Goal: Information Seeking & Learning: Learn about a topic

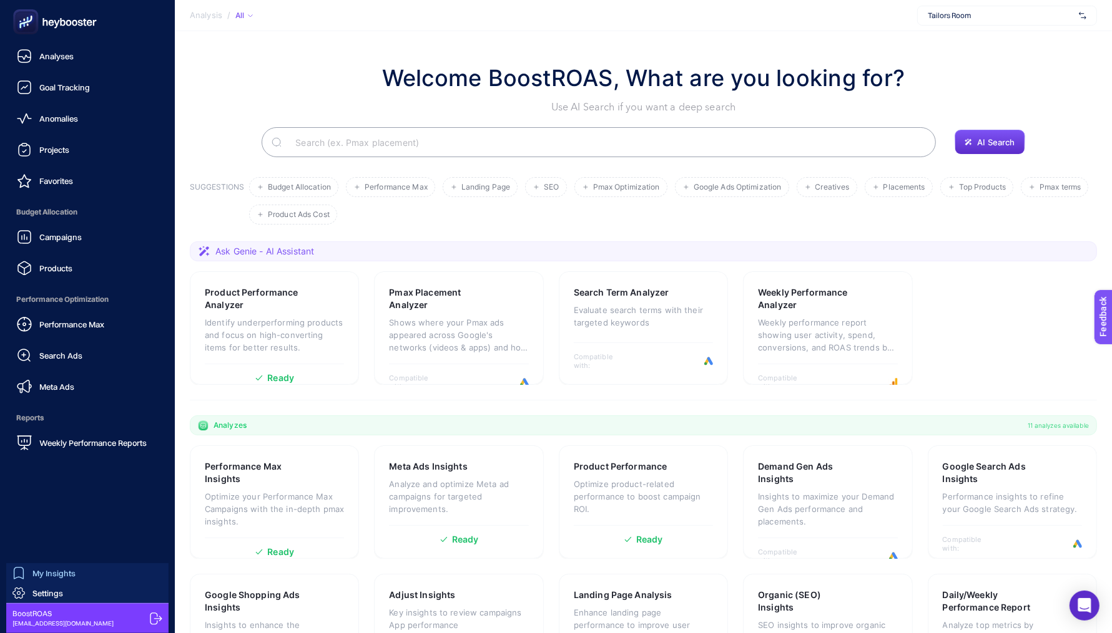
click at [42, 577] on span "My Insights" at bounding box center [53, 574] width 43 height 10
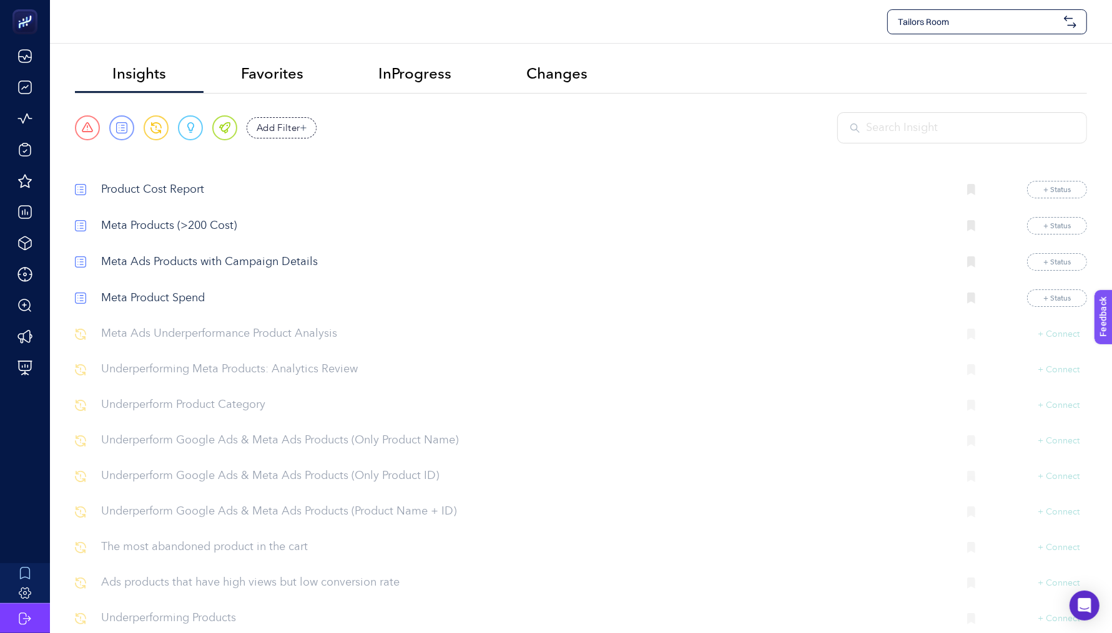
click at [122, 183] on p "Product Cost Report" at bounding box center [524, 190] width 847 height 17
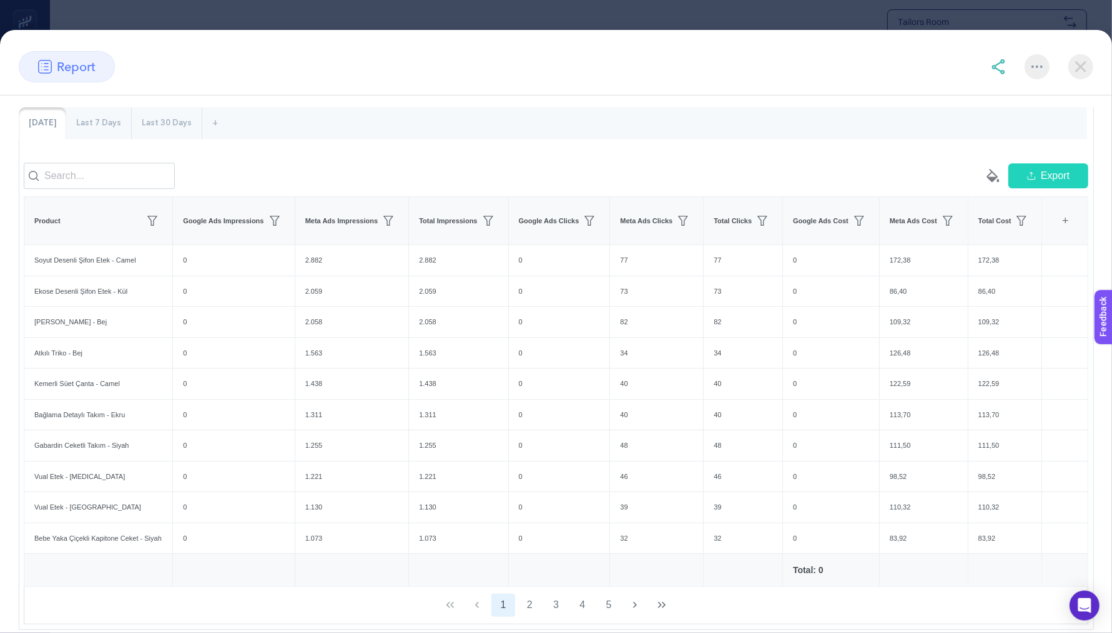
scroll to position [95, 0]
click at [110, 175] on input at bounding box center [99, 177] width 151 height 26
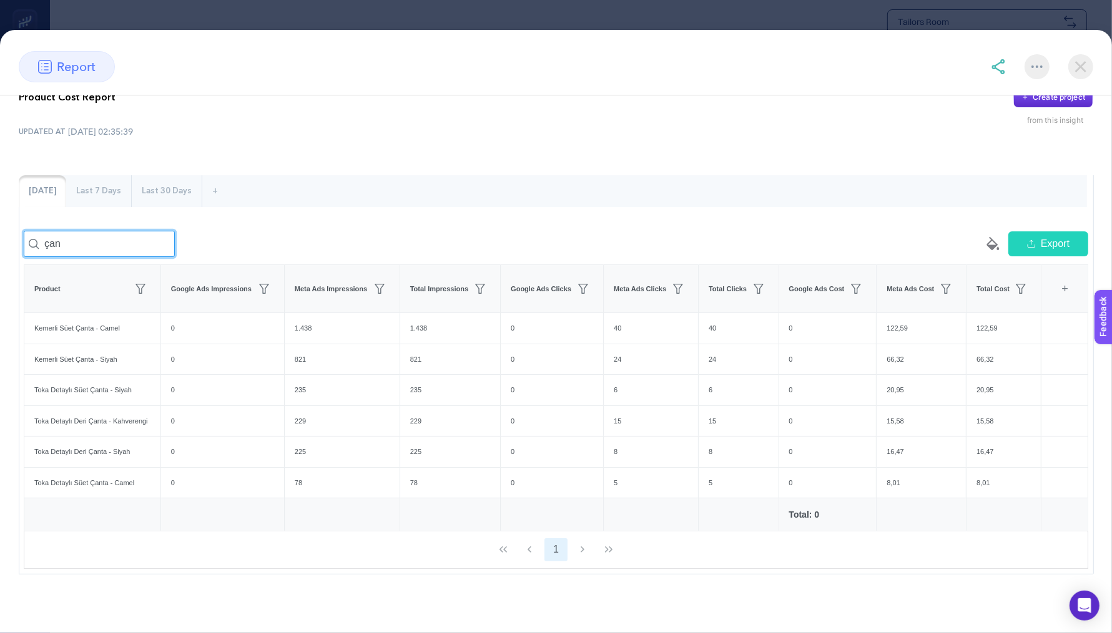
scroll to position [46, 0]
type input "çanta"
click at [437, 232] on div "çanta" at bounding box center [290, 244] width 532 height 26
click at [114, 175] on div "Last 7 Days" at bounding box center [98, 191] width 65 height 32
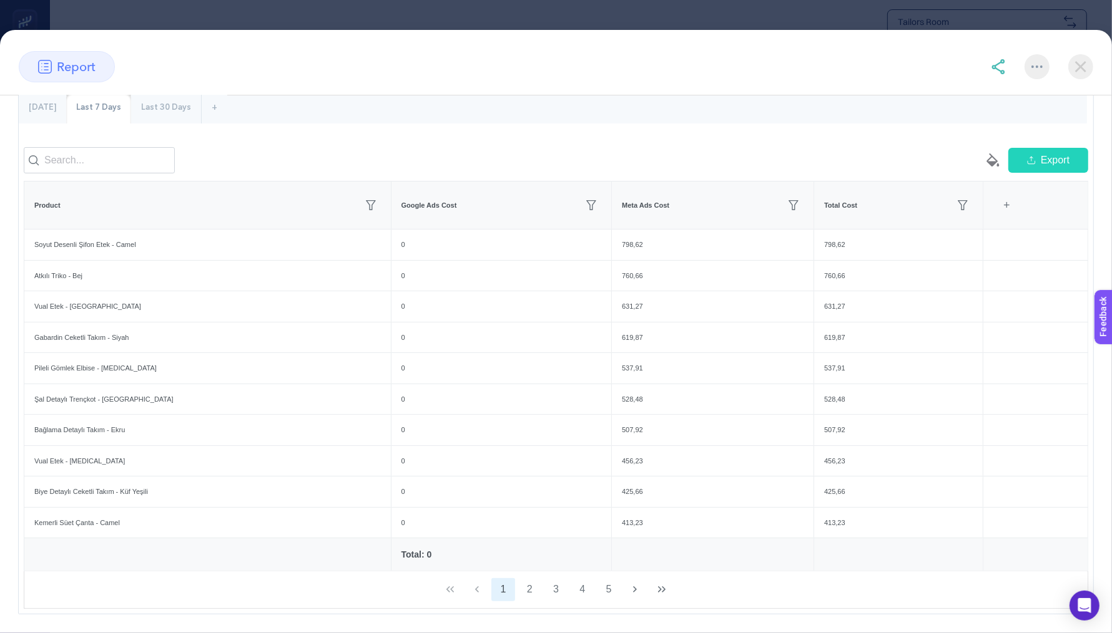
scroll to position [139, 0]
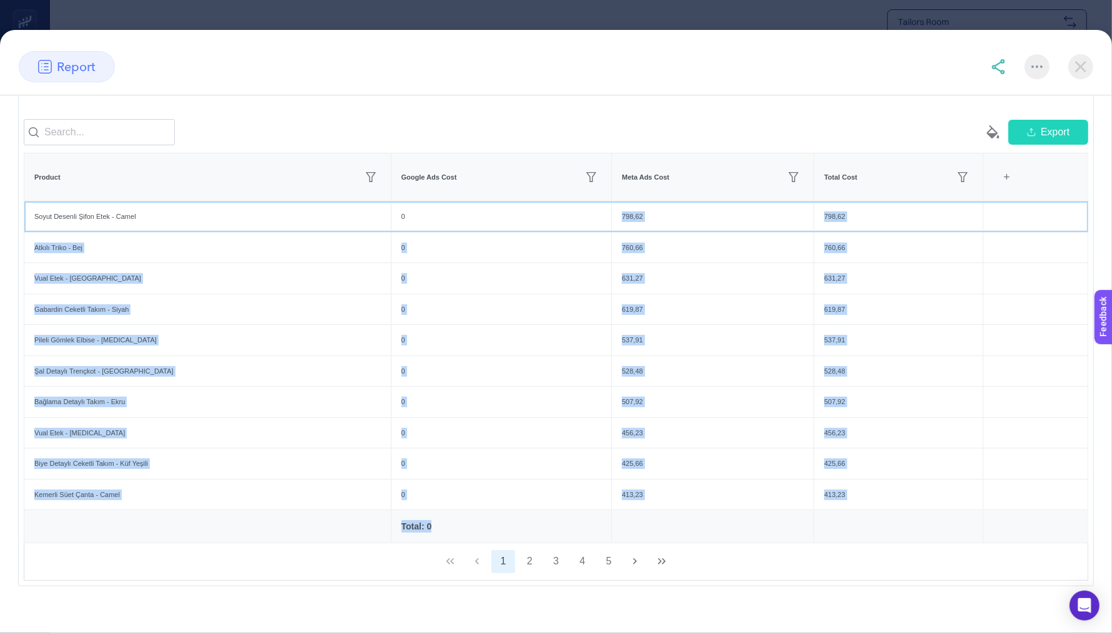
drag, startPoint x: 595, startPoint y: 224, endPoint x: 743, endPoint y: 527, distance: 336.6
click at [743, 527] on table "Product Google Ads Cost Meta Ads Cost Total Cost 4 items selected + Soyut Desen…" at bounding box center [556, 348] width 1064 height 391
click at [792, 540] on td at bounding box center [713, 527] width 202 height 33
drag, startPoint x: 792, startPoint y: 540, endPoint x: 571, endPoint y: 212, distance: 395.7
click at [571, 212] on table "Product Google Ads Cost Meta Ads Cost Total Cost 4 items selected + Soyut Desen…" at bounding box center [556, 348] width 1064 height 391
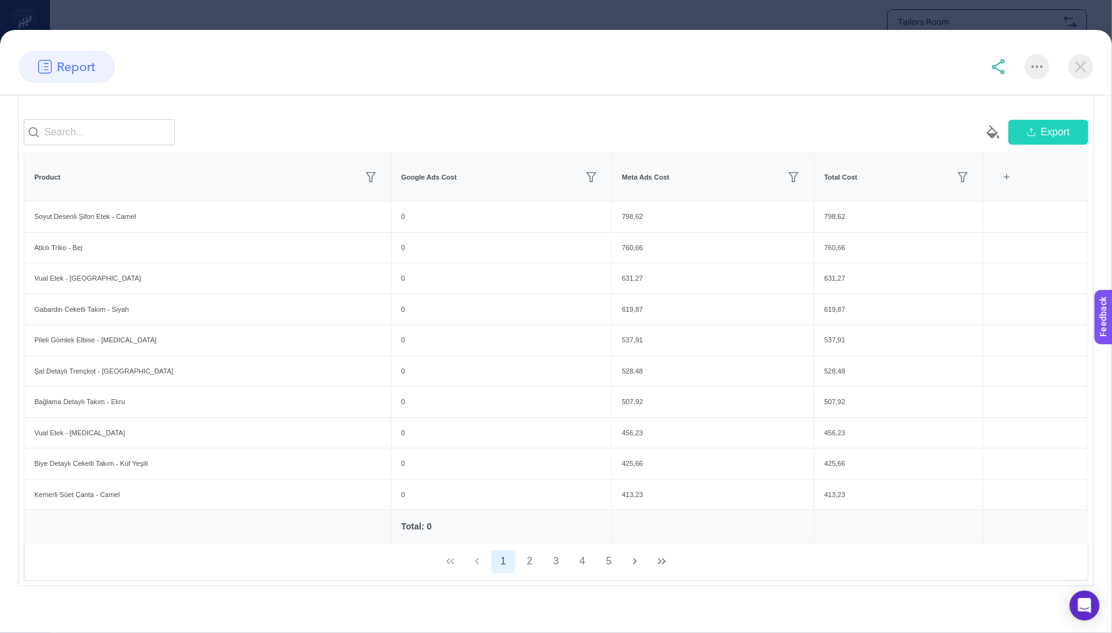
click at [532, 82] on div "report" at bounding box center [556, 73] width 1112 height 44
click at [114, 145] on input at bounding box center [99, 132] width 151 height 26
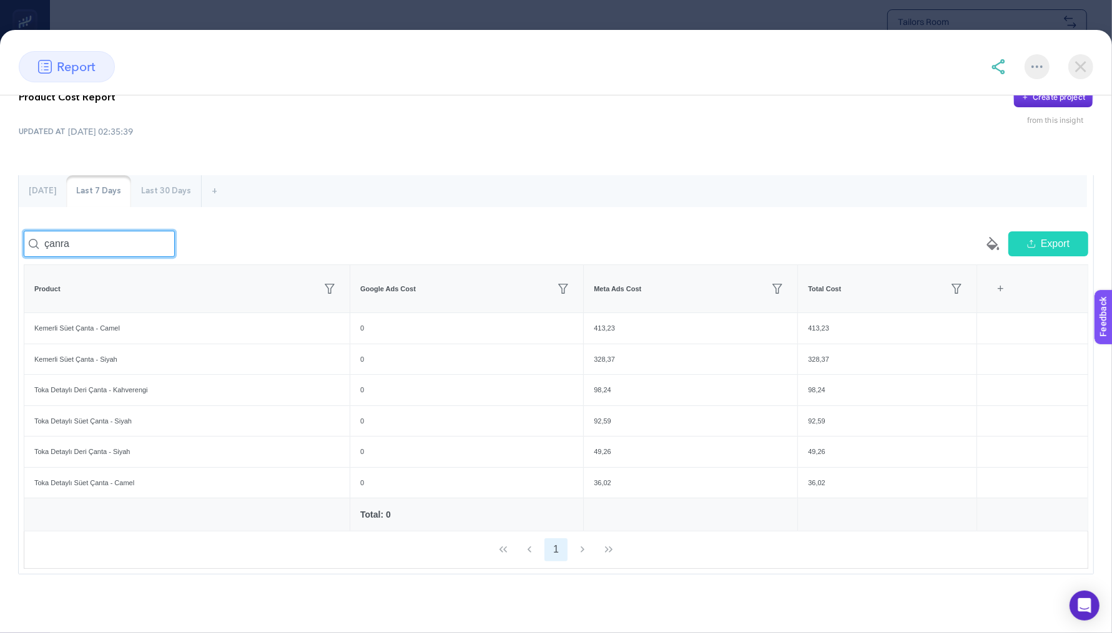
scroll to position [0, 0]
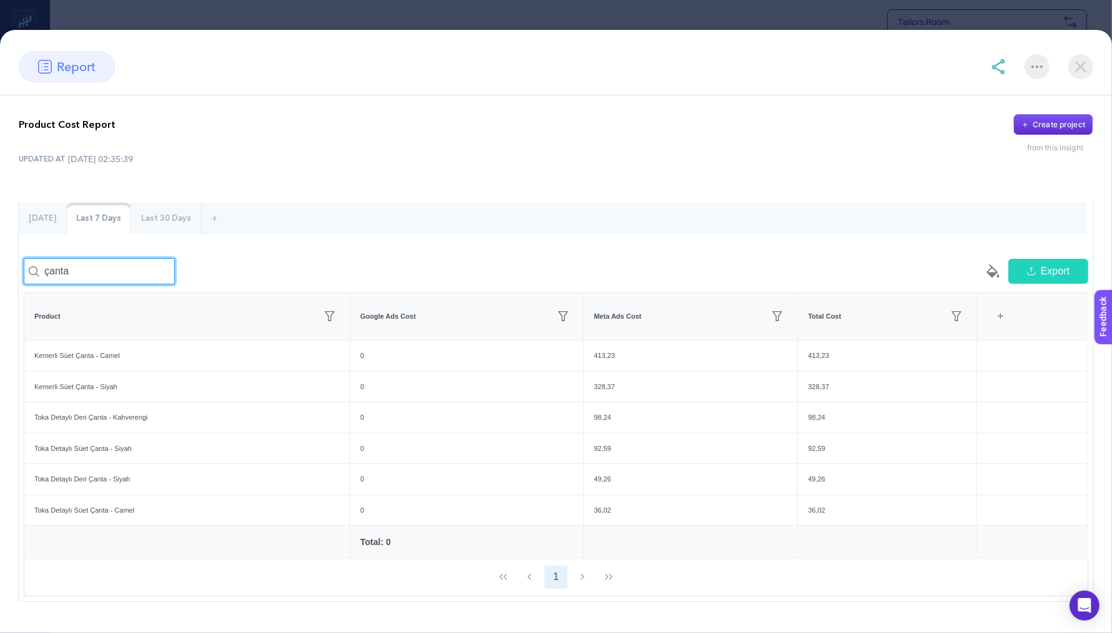
type input "çanta"
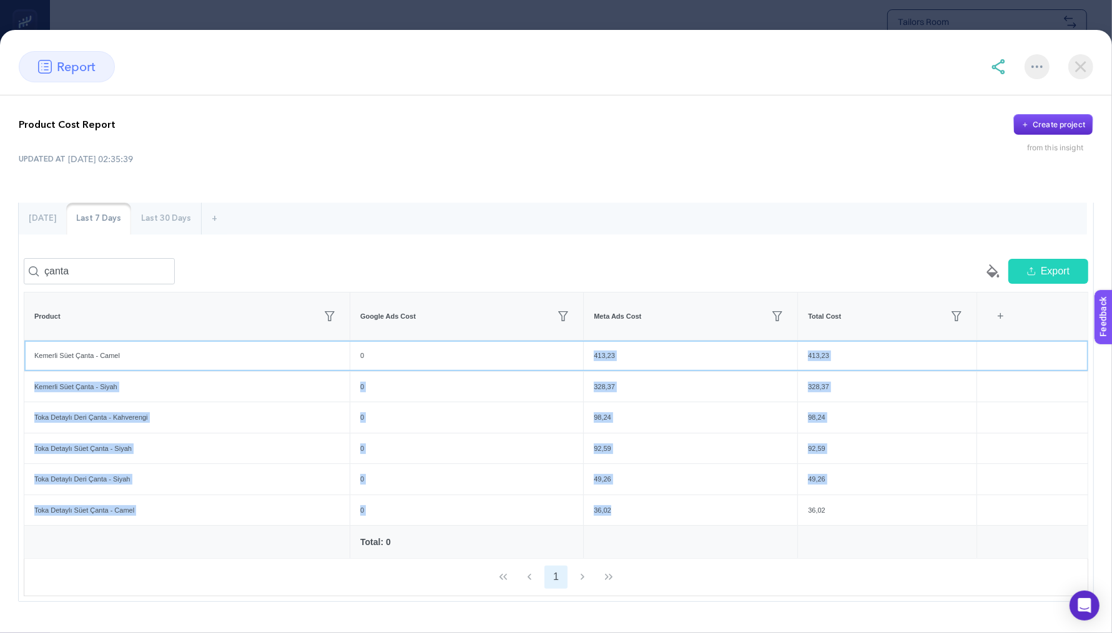
drag, startPoint x: 588, startPoint y: 359, endPoint x: 649, endPoint y: 521, distance: 173.4
click at [649, 521] on tbody "Kemerli Süet Çanta - Camel 0 413,23 413,23 Kemerli Süet Çanta - Siyah 0 328,37 …" at bounding box center [555, 433] width 1063 height 185
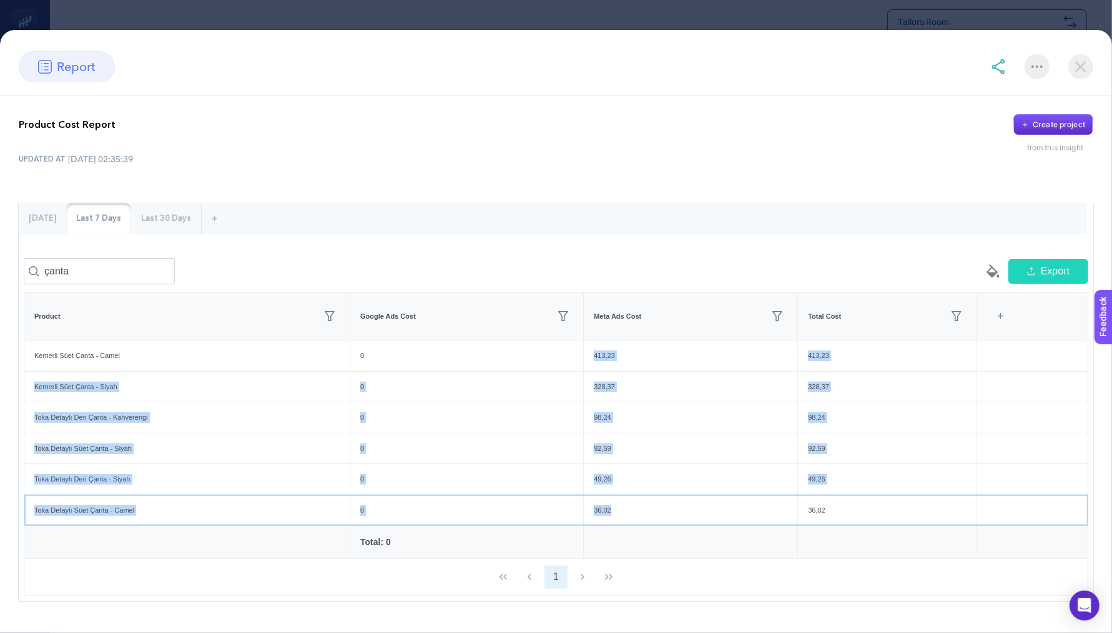
click at [648, 519] on div "36,02" at bounding box center [690, 511] width 213 height 31
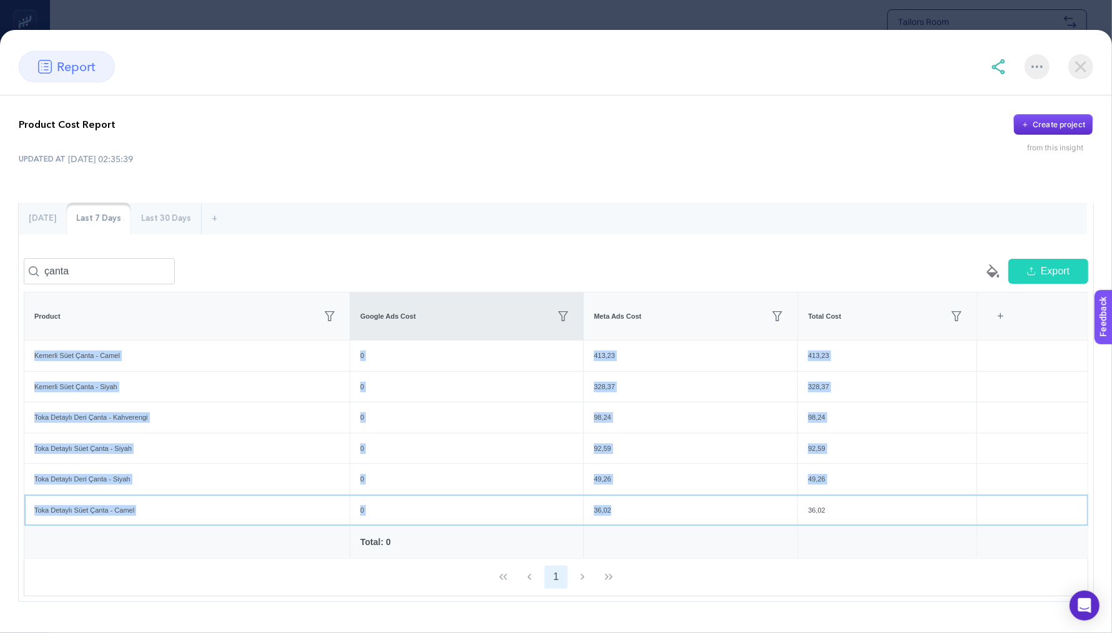
drag, startPoint x: 648, startPoint y: 519, endPoint x: 558, endPoint y: 345, distance: 196.2
click at [558, 345] on table "Product Google Ads Cost Meta Ads Cost Total Cost 4 items selected + Kemerli Süe…" at bounding box center [556, 425] width 1064 height 267
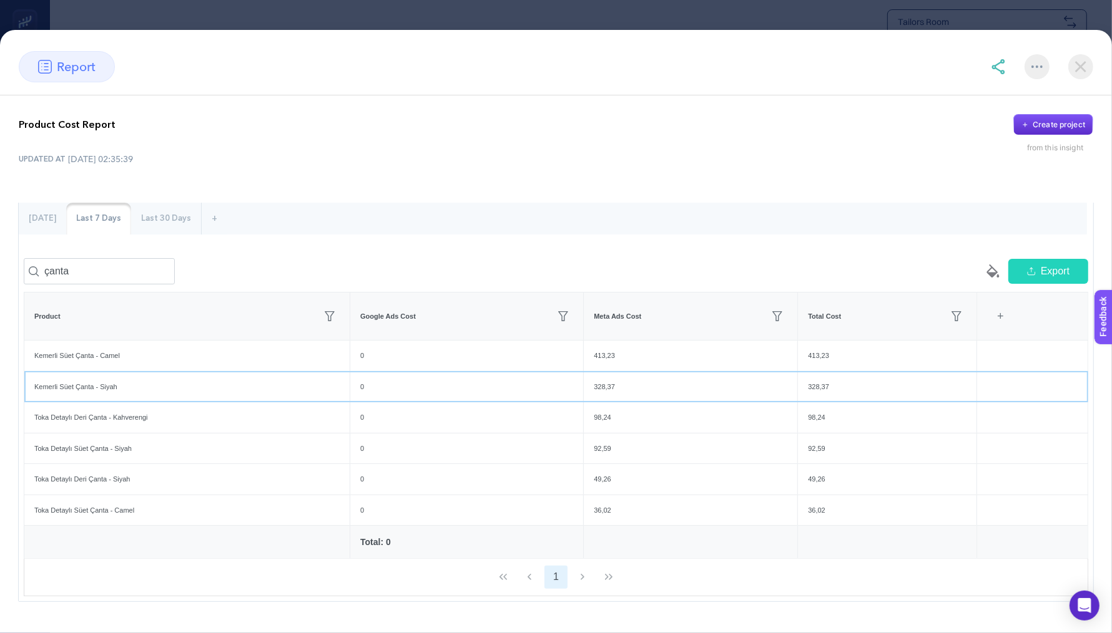
click at [618, 403] on div "328,37" at bounding box center [690, 387] width 213 height 31
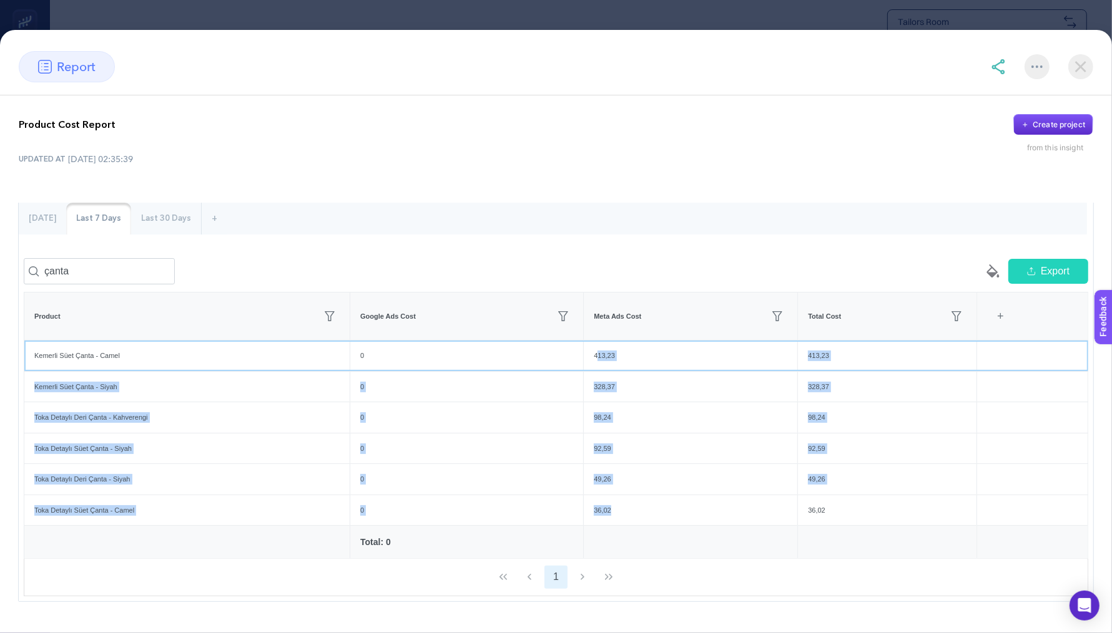
drag, startPoint x: 599, startPoint y: 368, endPoint x: 662, endPoint y: 531, distance: 175.5
click at [662, 526] on tbody "Kemerli Süet Çanta - Camel 0 413,23 413,23 Kemerli Süet Çanta - Siyah 0 328,37 …" at bounding box center [555, 433] width 1063 height 185
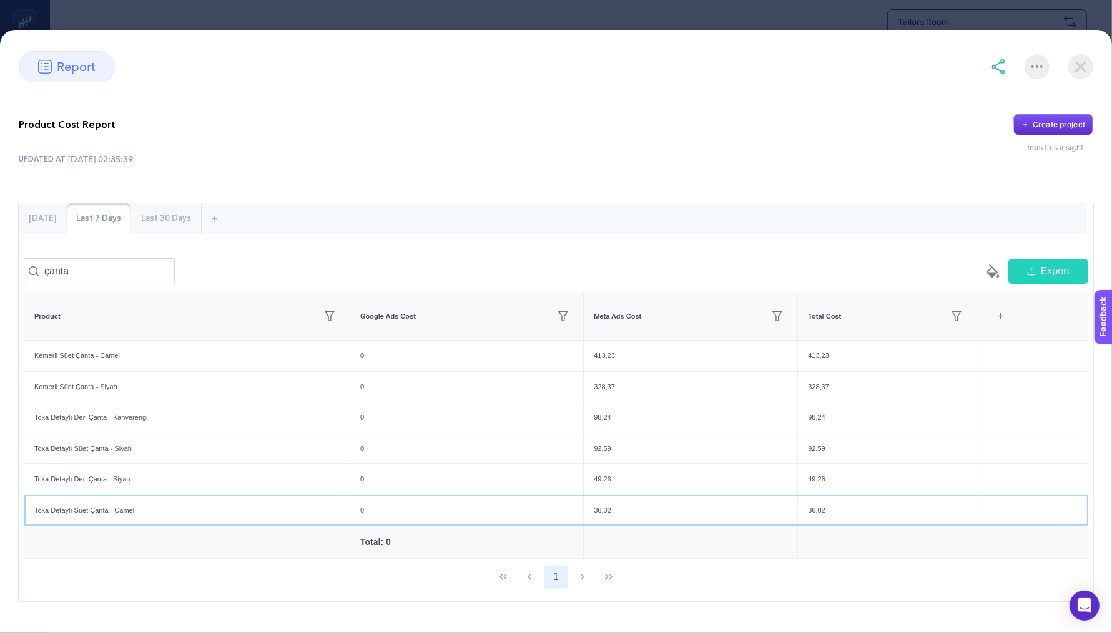
click at [662, 526] on div "36,02" at bounding box center [690, 511] width 213 height 31
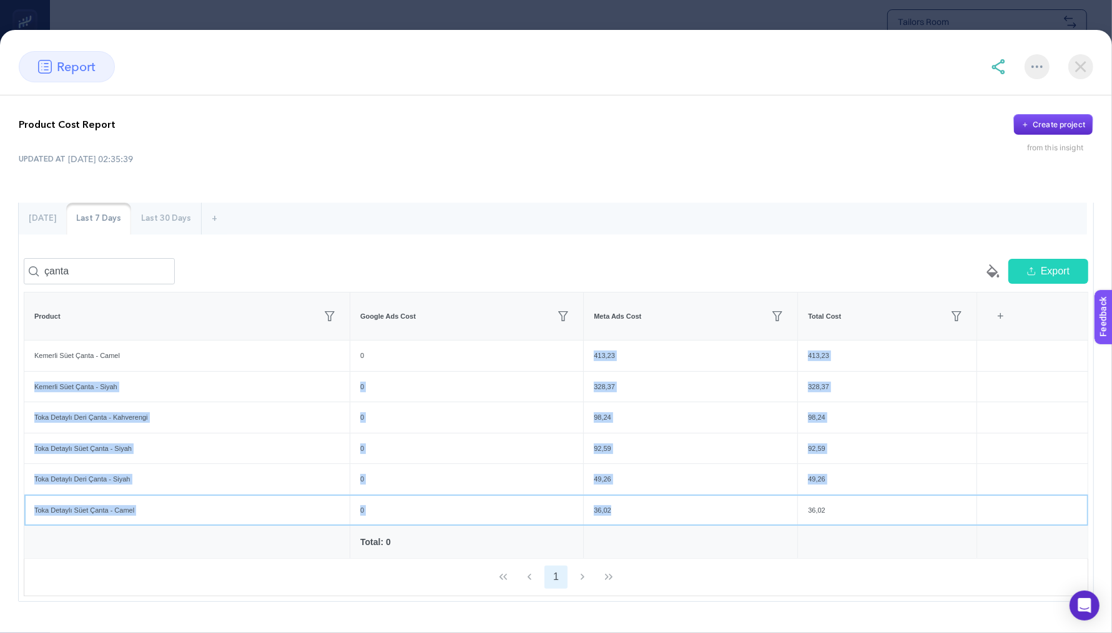
drag, startPoint x: 662, startPoint y: 532, endPoint x: 564, endPoint y: 366, distance: 192.8
click at [564, 366] on tbody "Kemerli Süet Çanta - Camel 0 413,23 413,23 Kemerli Süet Çanta - Siyah 0 328,37 …" at bounding box center [555, 433] width 1063 height 185
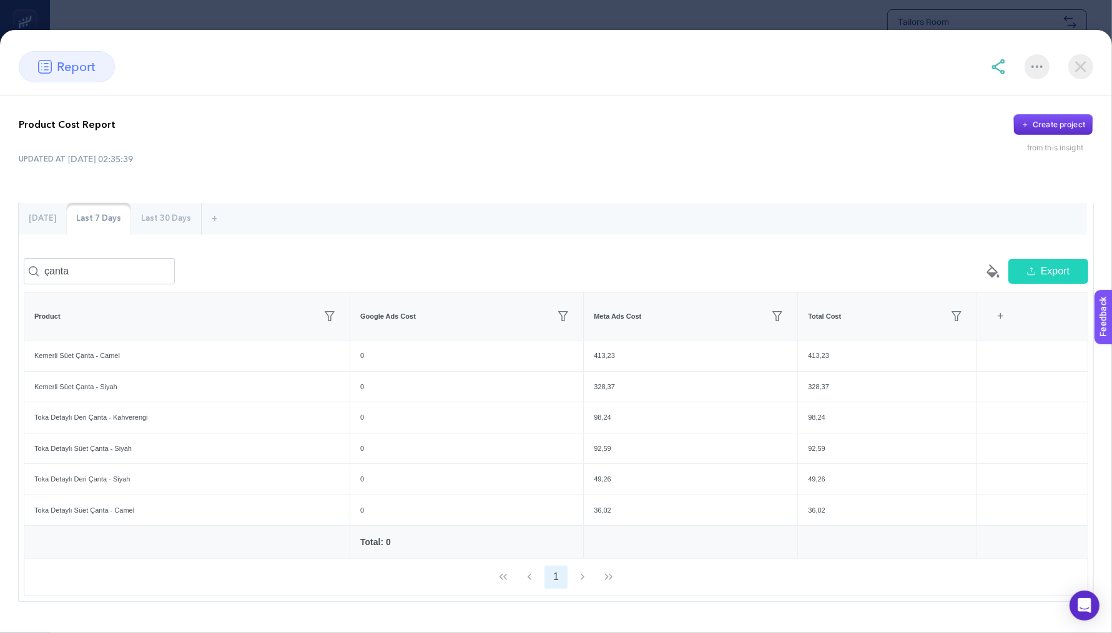
click at [676, 147] on div "Product Cost Report Create project from this insight" at bounding box center [556, 133] width 1074 height 39
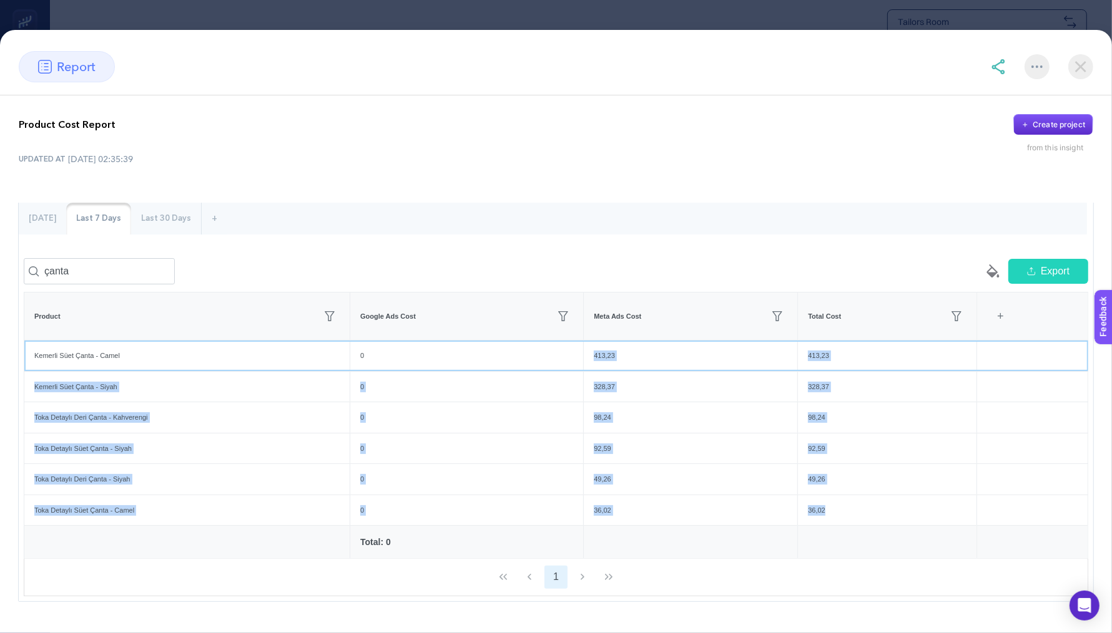
drag, startPoint x: 594, startPoint y: 365, endPoint x: 861, endPoint y: 532, distance: 315.2
click at [861, 526] on tbody "Kemerli Süet Çanta - Camel 0 413,23 413,23 Kemerli Süet Çanta - Siyah 0 328,37 …" at bounding box center [555, 433] width 1063 height 185
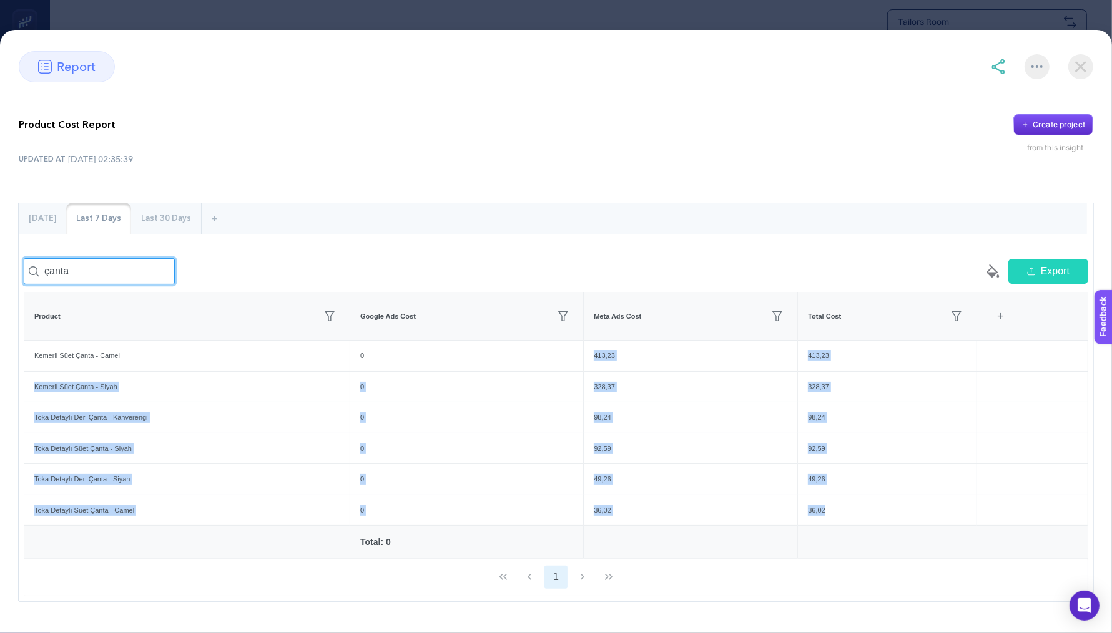
click at [118, 273] on input "çanta" at bounding box center [99, 271] width 151 height 26
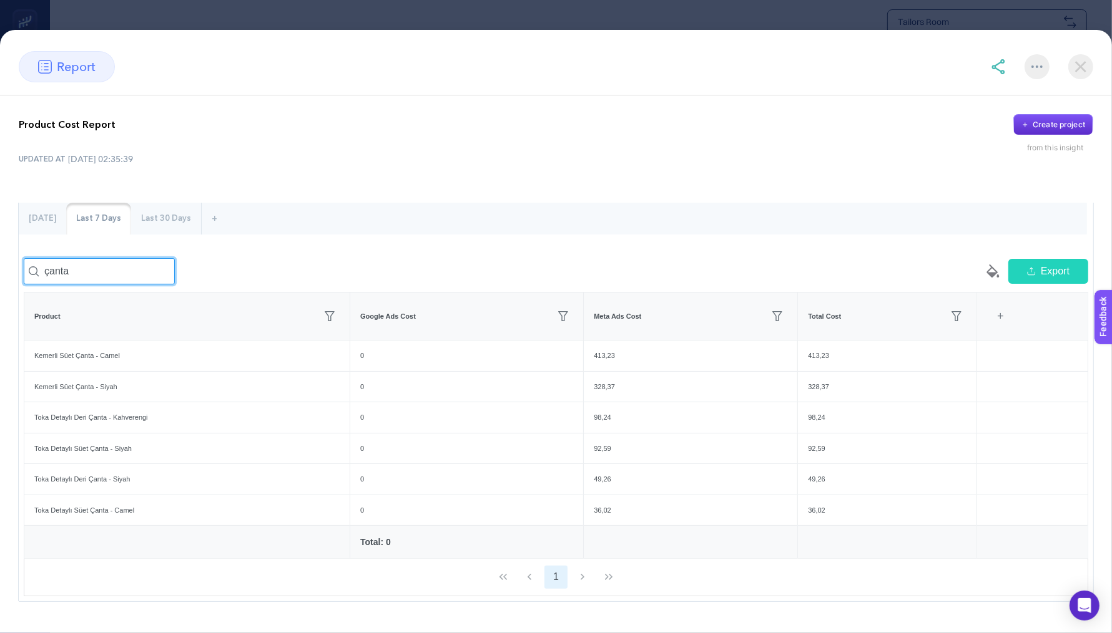
click at [118, 273] on input "çanta" at bounding box center [99, 271] width 151 height 26
type input "kaban"
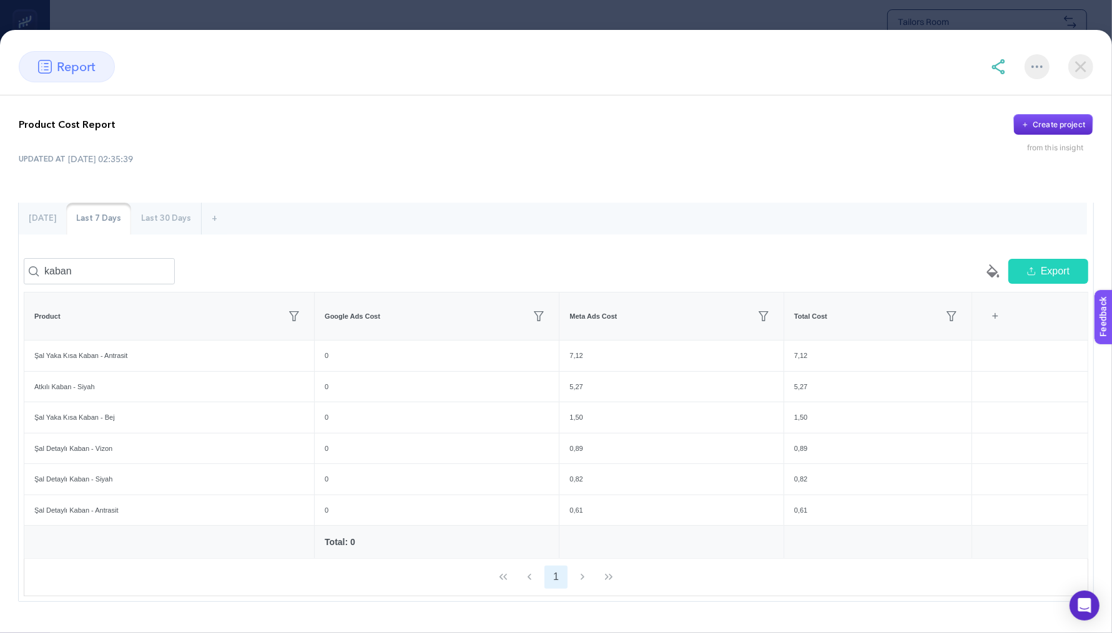
click at [159, 215] on div "Last 30 Days" at bounding box center [166, 219] width 70 height 32
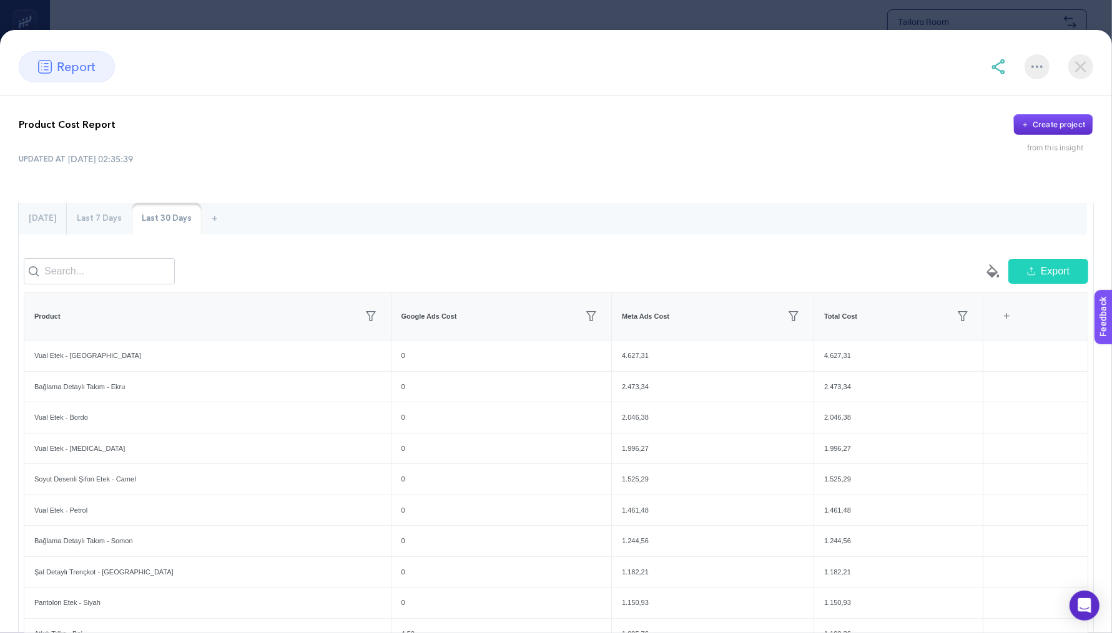
click at [89, 266] on div "çanta empty paint-bucket-solid Export Product Google Ads Impressions Meta Ads I…" at bounding box center [556, 488] width 1074 height 471
click at [86, 283] on input at bounding box center [99, 271] width 151 height 26
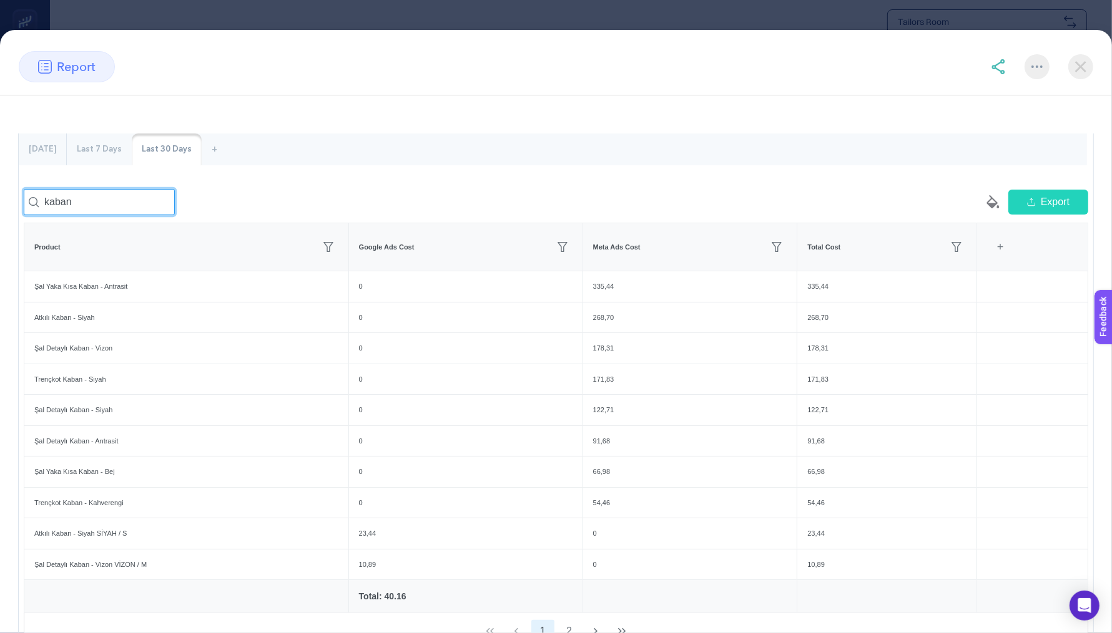
scroll to position [157, 0]
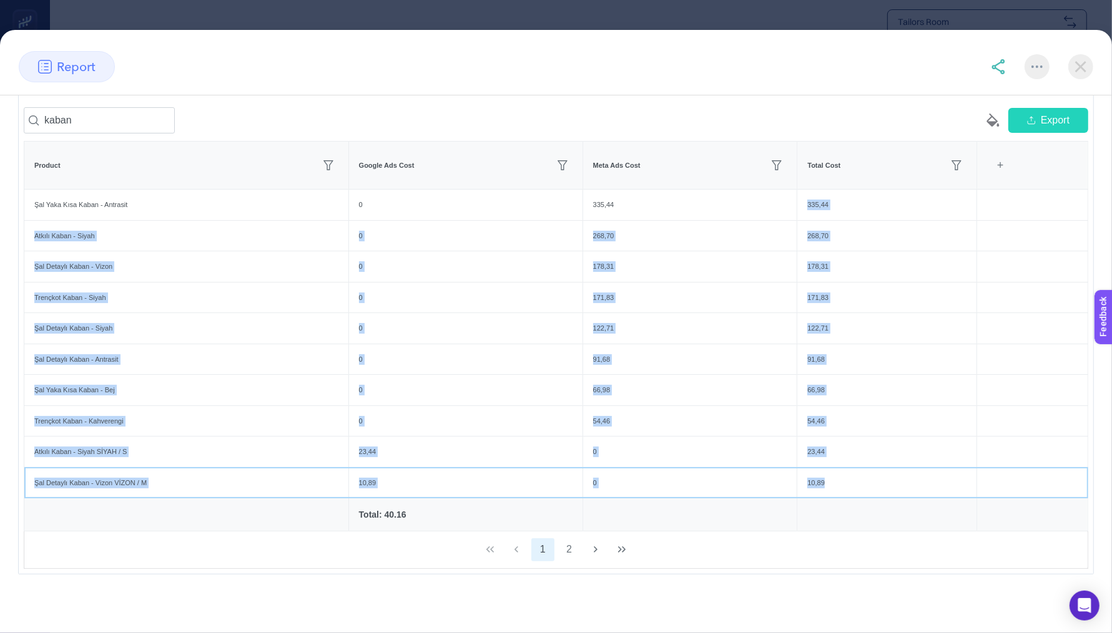
drag, startPoint x: 833, startPoint y: 484, endPoint x: 796, endPoint y: 206, distance: 280.2
click at [796, 206] on tbody "Şal Yaka Kısa Kaban - Antrasit 0 335,44 335,44 Atkılı Kaban - Siyah 0 268,70 26…" at bounding box center [555, 344] width 1063 height 309
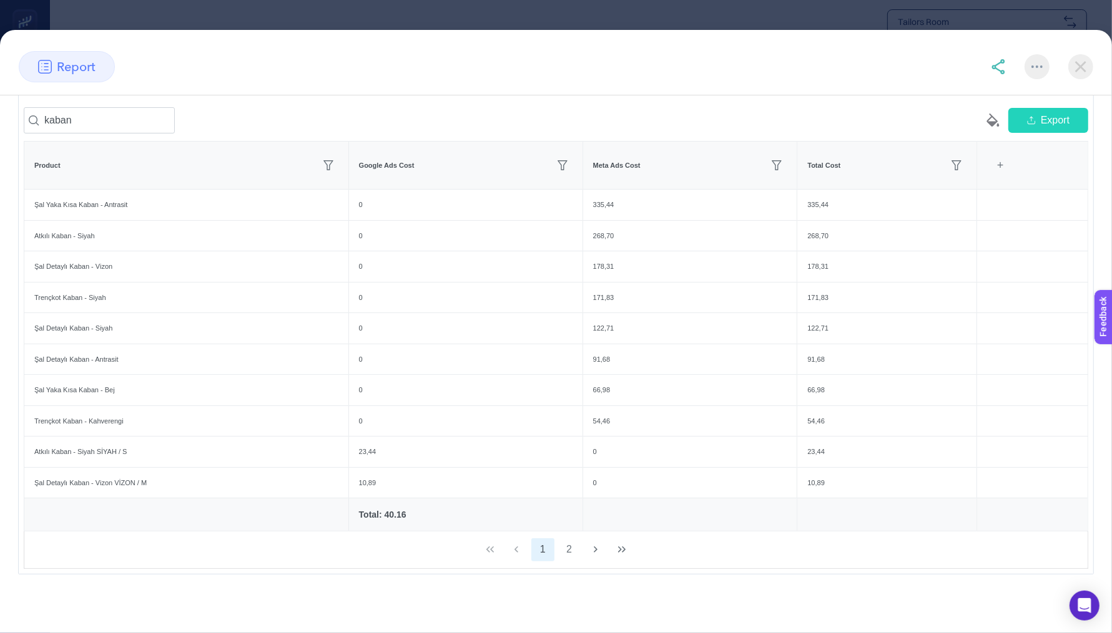
click at [698, 71] on section "report" at bounding box center [556, 66] width 1112 height 31
click at [55, 122] on input "kaban" at bounding box center [99, 120] width 151 height 26
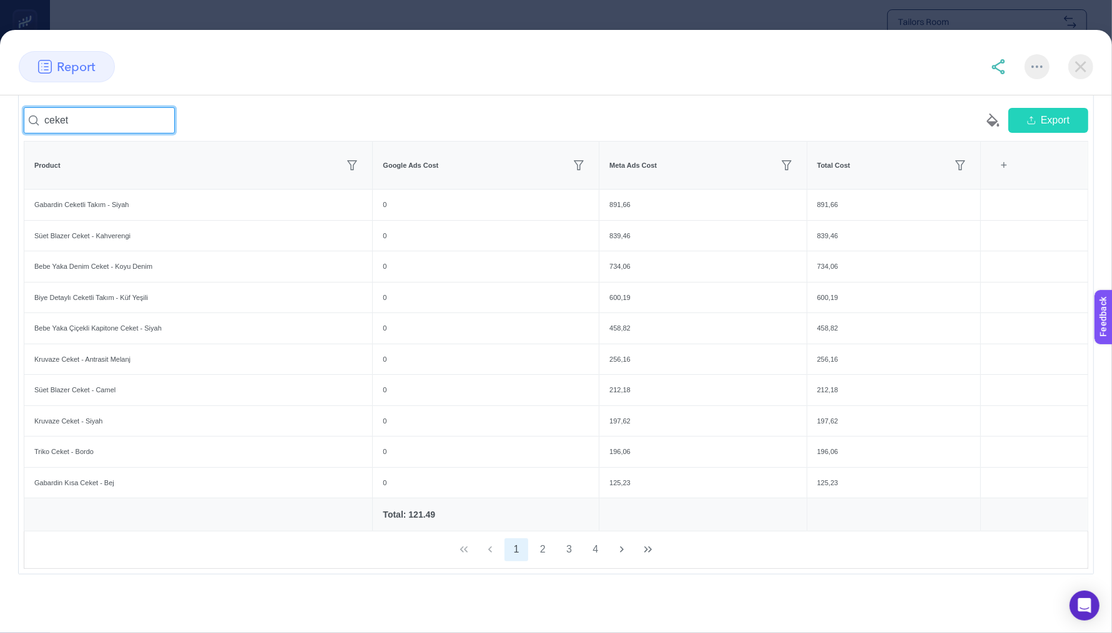
type input "ceket"
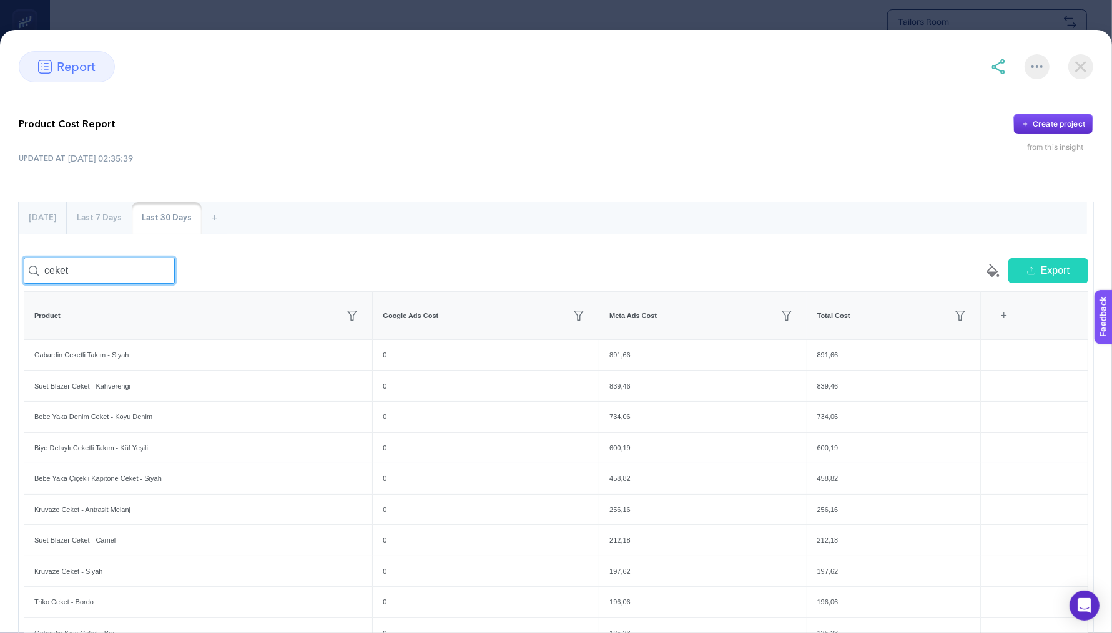
scroll to position [0, 0]
click at [109, 219] on div "Last 7 Days" at bounding box center [99, 219] width 65 height 32
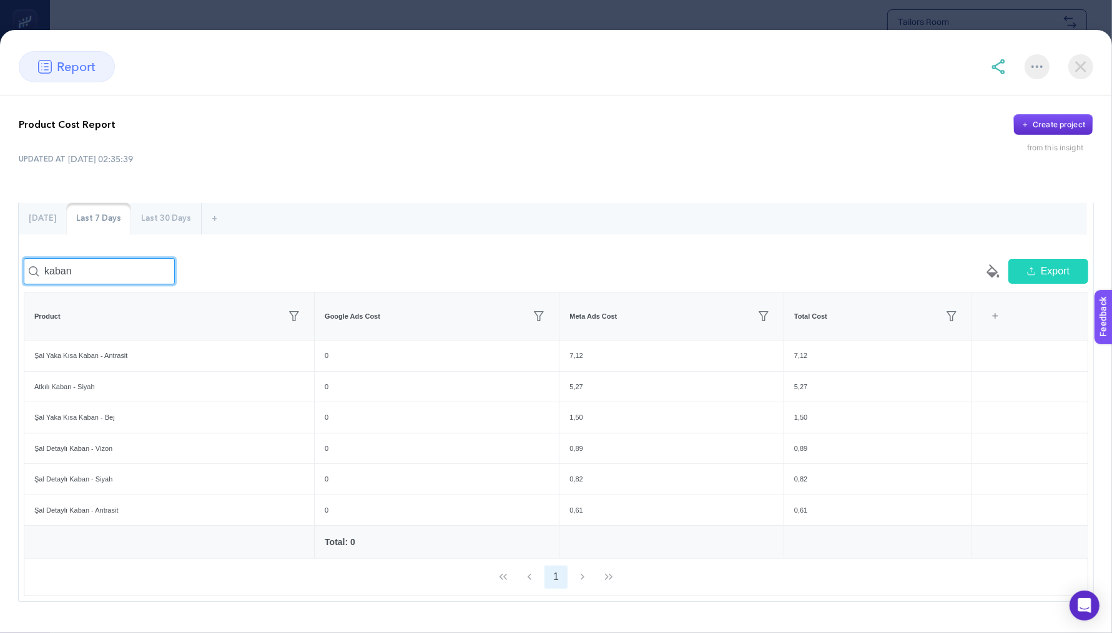
click at [84, 275] on input "kaban" at bounding box center [99, 271] width 151 height 26
type input "ç"
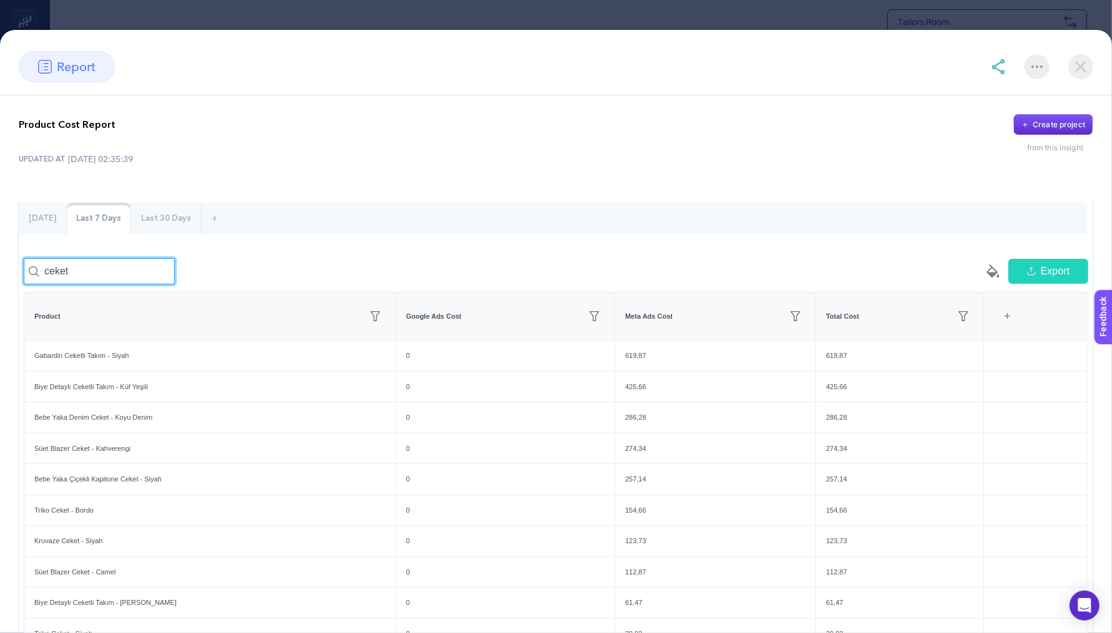
type input "ceket"
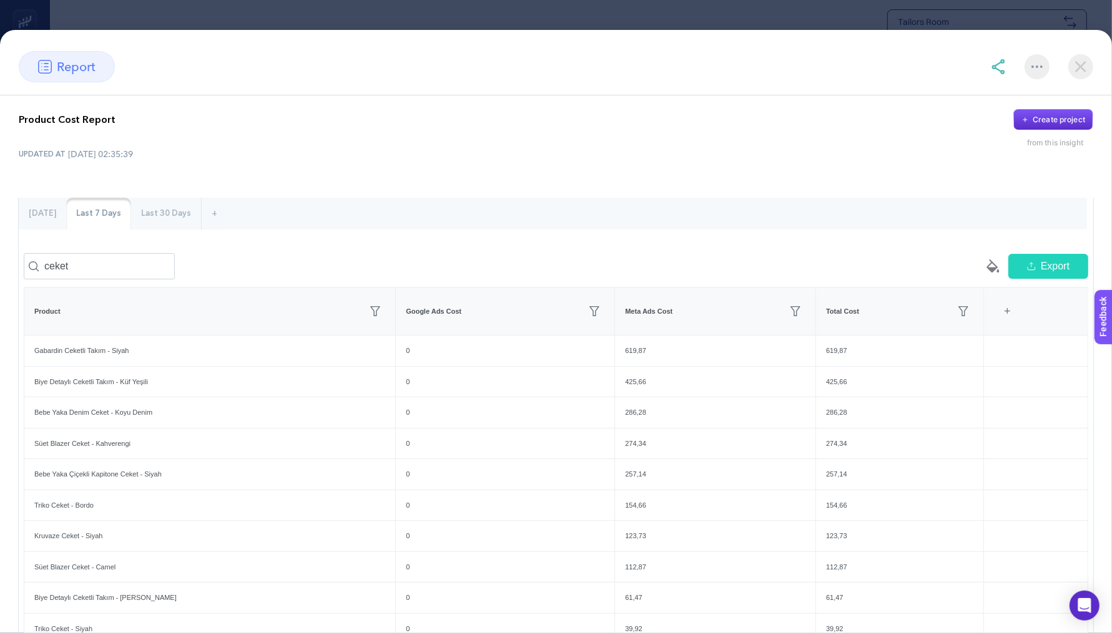
scroll to position [157, 0]
